Goal: Task Accomplishment & Management: Manage account settings

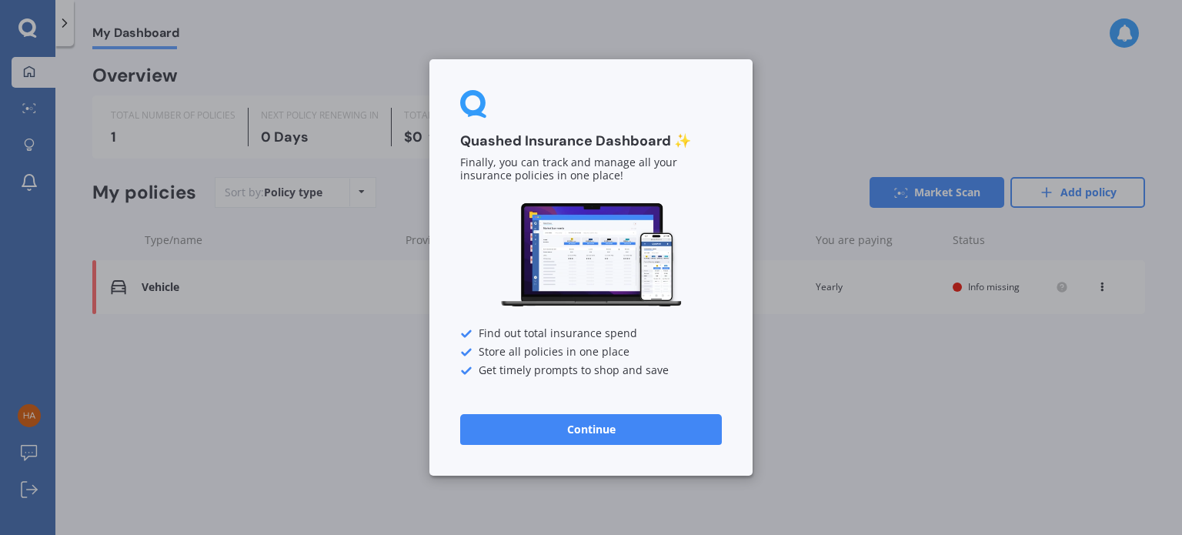
click at [637, 426] on button "Continue" at bounding box center [591, 429] width 262 height 31
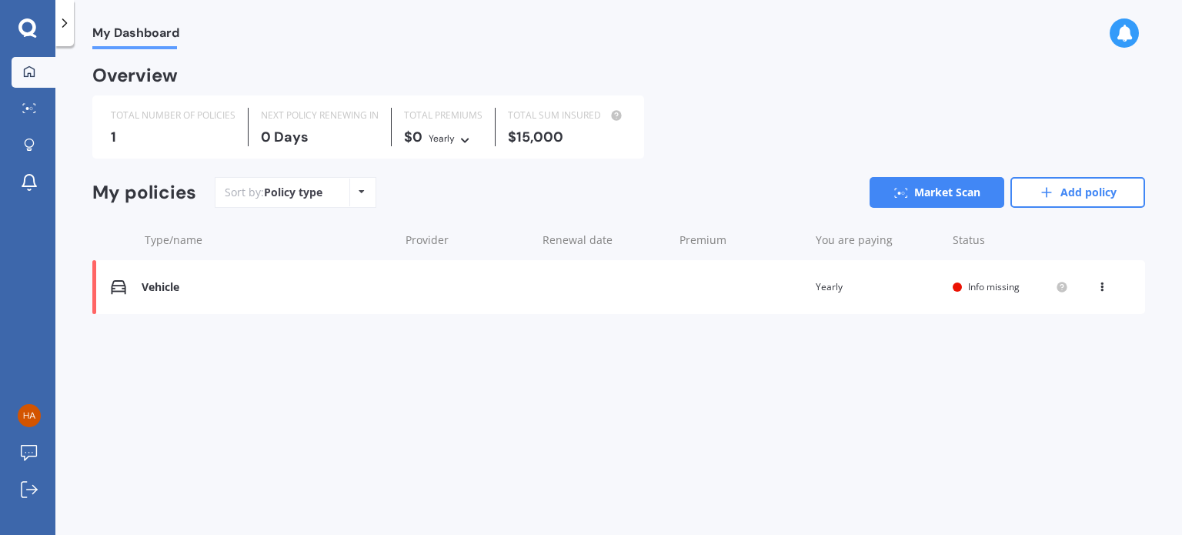
click at [982, 287] on span "Info missing" at bounding box center [994, 286] width 52 height 13
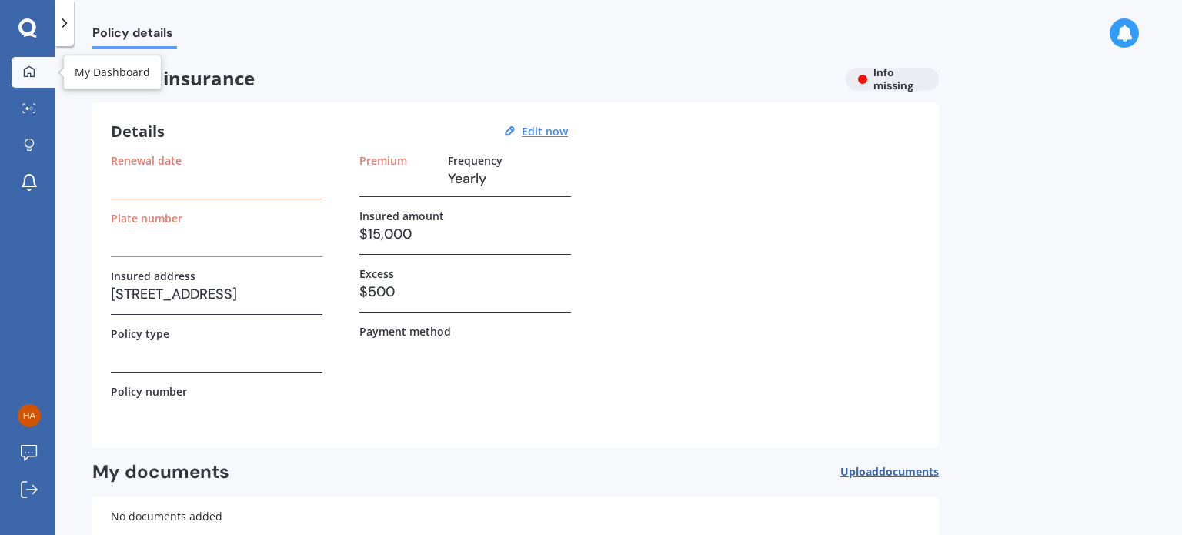
click at [33, 67] on icon at bounding box center [29, 70] width 11 height 11
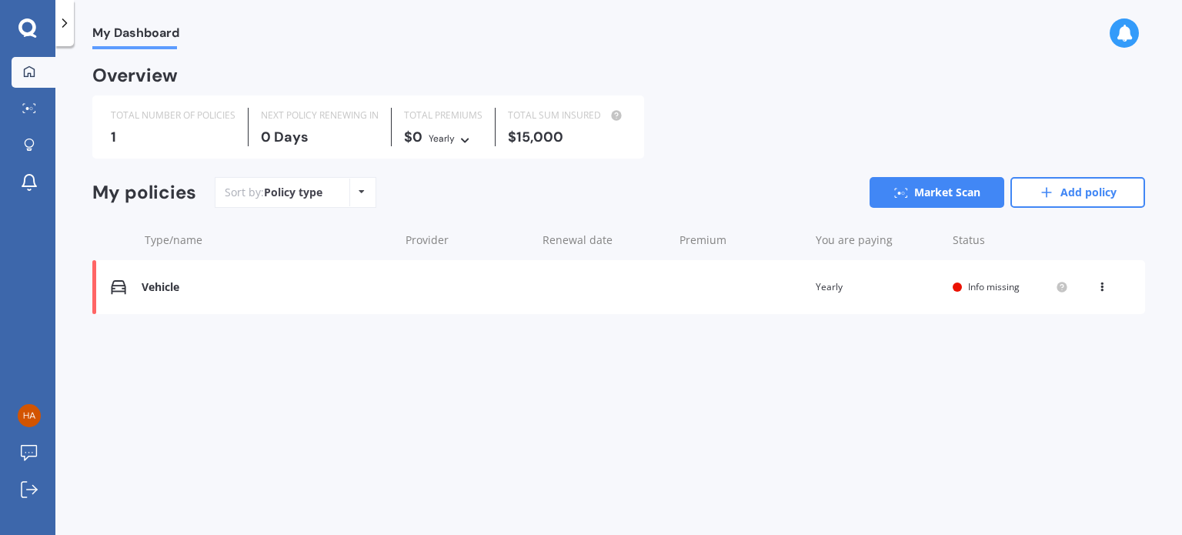
click at [29, 28] on icon at bounding box center [27, 28] width 18 height 20
click at [62, 22] on icon at bounding box center [64, 22] width 15 height 15
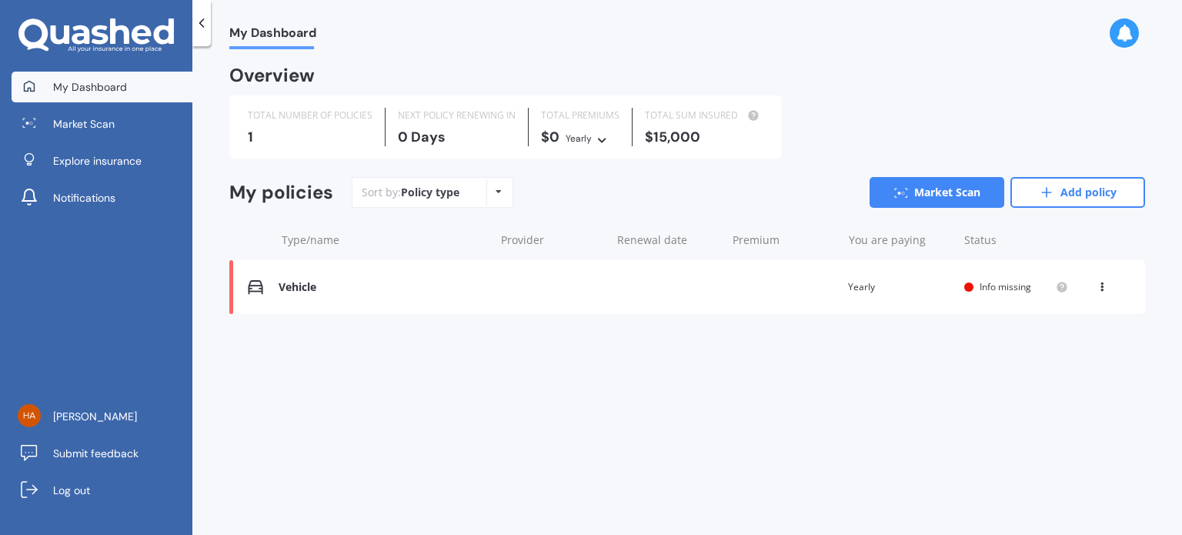
click at [746, 387] on div "My Dashboard Overview TOTAL NUMBER OF POLICIES 1 NEXT POLICY RENEWING [DATE] TO…" at bounding box center [687, 293] width 990 height 489
